Goal: Book appointment/travel/reservation

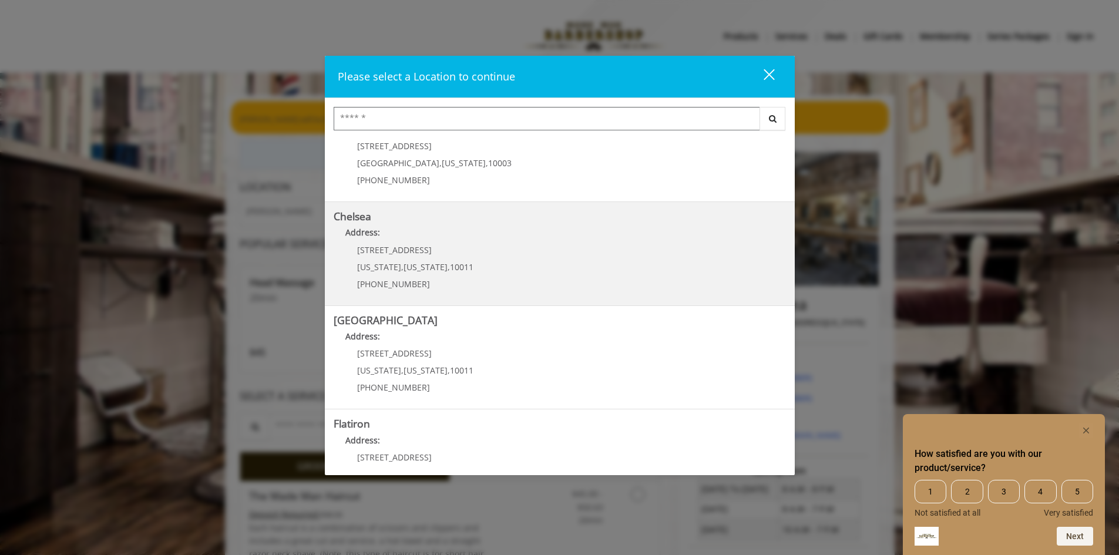
scroll to position [59, 0]
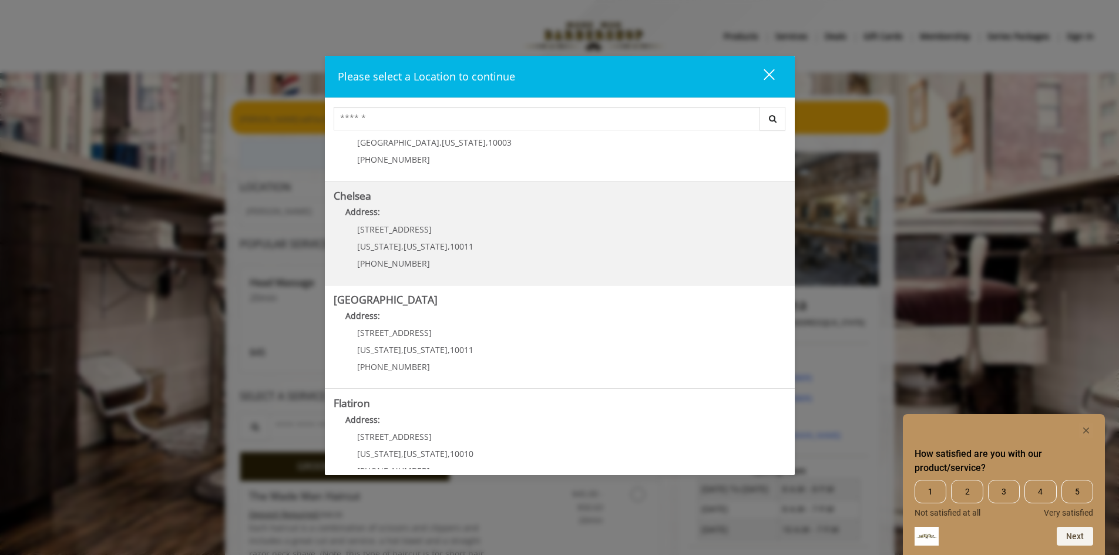
click at [633, 239] on link "Chelsea Address: [STREET_ADDRESS][US_STATE][US_STATE] (917) 639-3902" at bounding box center [560, 233] width 452 height 86
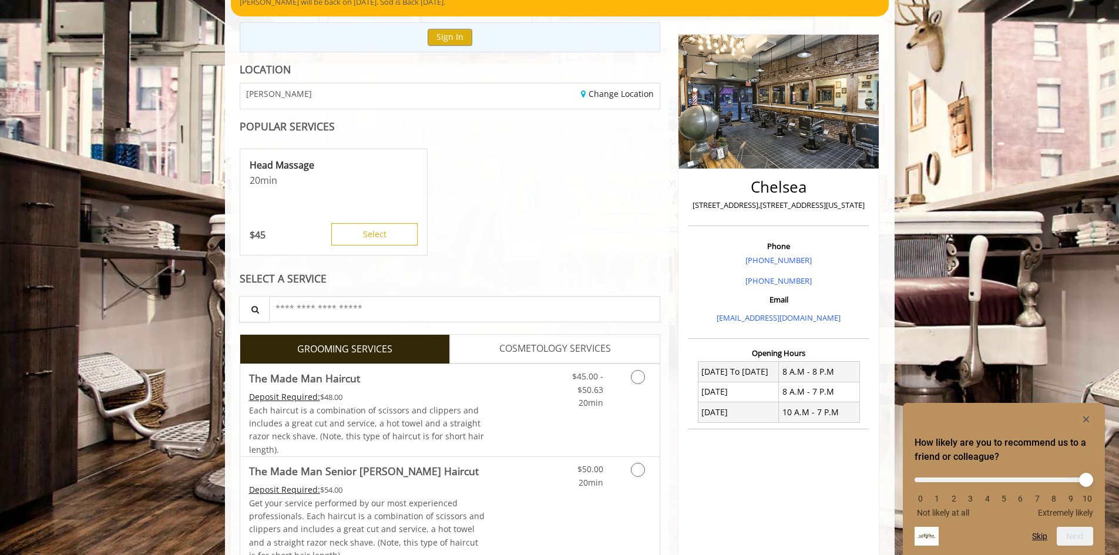
click at [545, 344] on span "COSMETOLOGY SERVICES" at bounding box center [555, 348] width 112 height 15
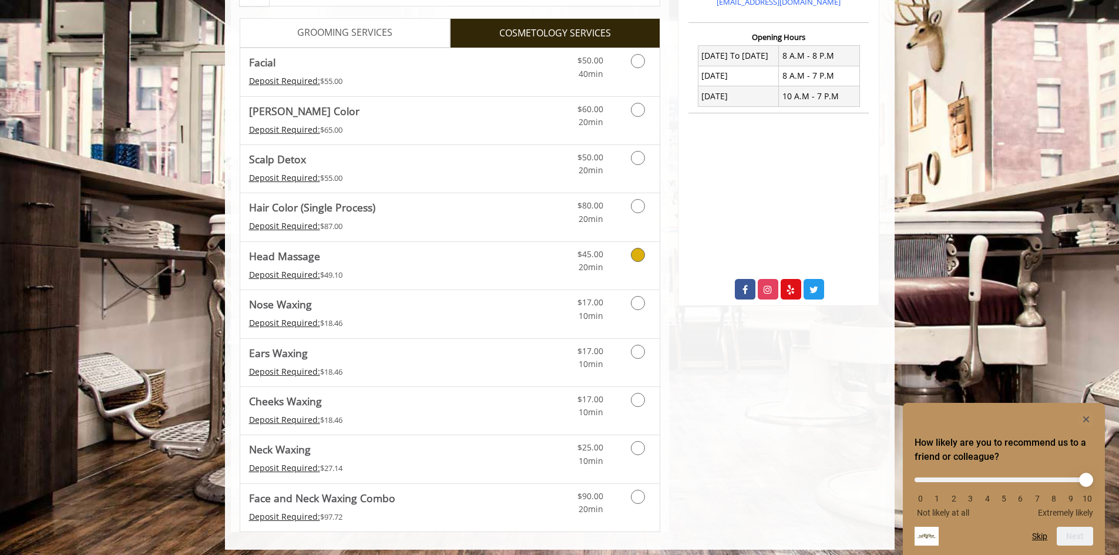
scroll to position [440, 0]
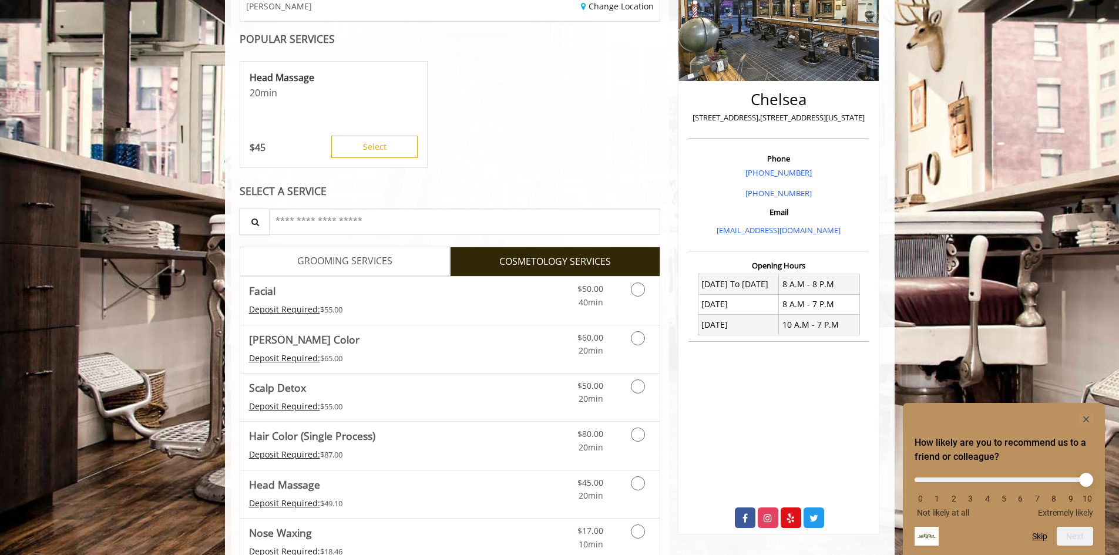
click at [377, 257] on span "GROOMING SERVICES" at bounding box center [344, 261] width 95 height 15
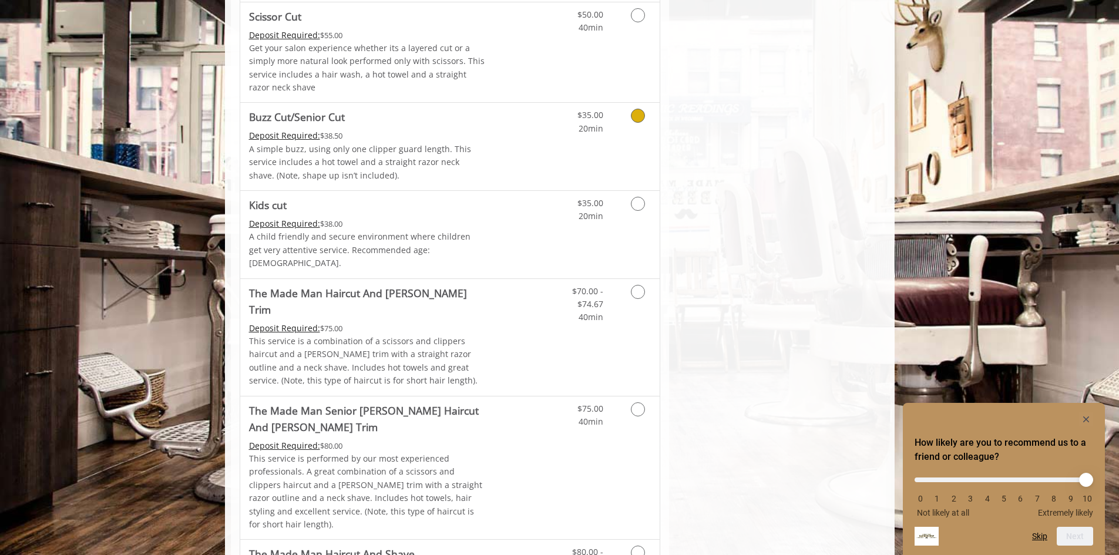
scroll to position [820, 0]
